Goal: Check status: Check status

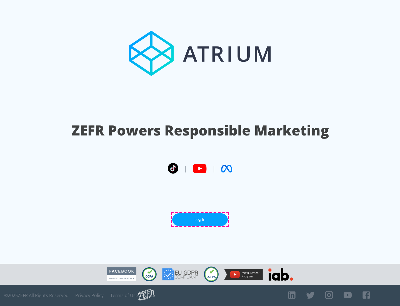
click at [200, 219] on link "Log In" at bounding box center [200, 219] width 56 height 13
